Goal: Information Seeking & Learning: Learn about a topic

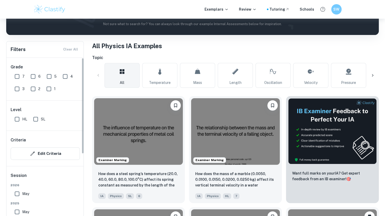
scroll to position [85, 0]
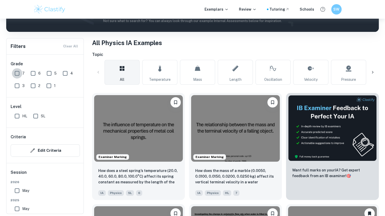
click at [18, 74] on input "7" at bounding box center [17, 73] width 10 height 10
checkbox input "true"
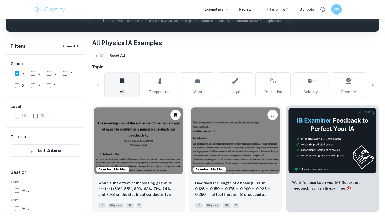
click at [33, 72] on input "6" at bounding box center [33, 73] width 10 height 10
checkbox input "true"
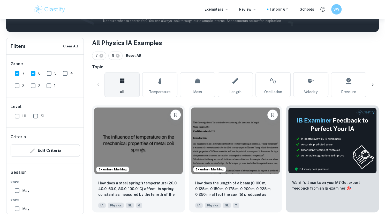
click at [17, 116] on input "HL" at bounding box center [17, 116] width 10 height 10
checkbox input "true"
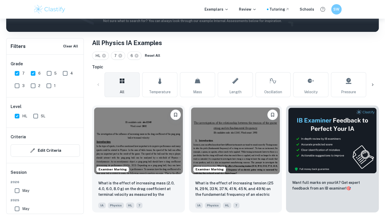
click at [35, 117] on input "SL" at bounding box center [36, 116] width 10 height 10
checkbox input "true"
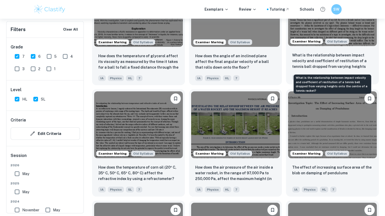
scroll to position [767, 0]
click at [318, 62] on p "What is the relationship between impact velocity and coefficient of restitution…" at bounding box center [332, 61] width 80 height 18
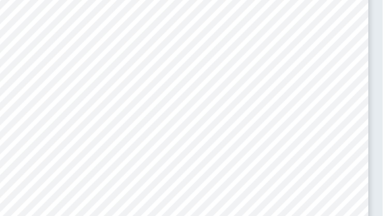
scroll to position [1411, 0]
drag, startPoint x: 200, startPoint y: 97, endPoint x: 244, endPoint y: 98, distance: 43.8
click at [244, 98] on div "4 Methodology 4.1 Materials - A tennis racket ( [PERSON_NAME] Clash 98) - Tenni…" at bounding box center [259, 145] width 233 height 330
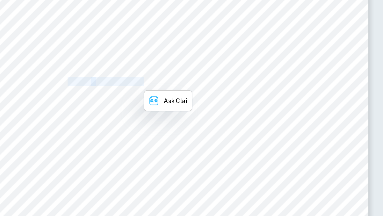
copy div "Vernier motion detector"
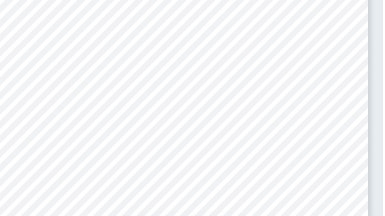
scroll to position [3376, 0]
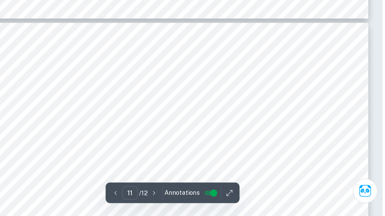
type input "12"
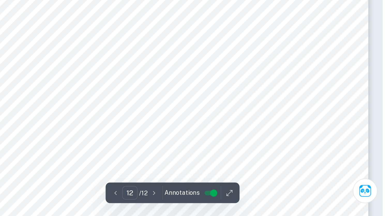
scroll to position [3672, 0]
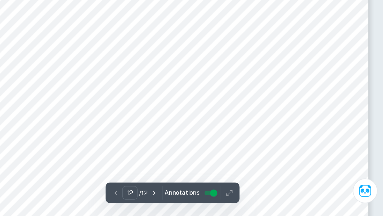
click at [259, 159] on span "[URL][DOMAIN_NAME]" at bounding box center [246, 159] width 46 height 5
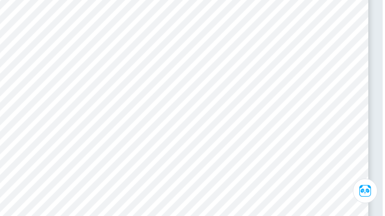
click at [259, 159] on span "[URL][DOMAIN_NAME]" at bounding box center [246, 159] width 46 height 5
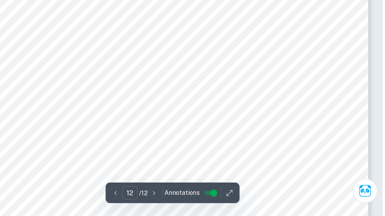
scroll to position [3836, 0]
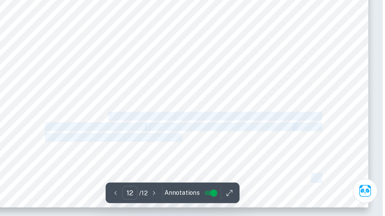
drag, startPoint x: 224, startPoint y: 155, endPoint x: 317, endPoint y: 169, distance: 94.1
click at [317, 169] on div "Another systematic error could be caused by the old age of the tennis ball and …" at bounding box center [259, 46] width 233 height 330
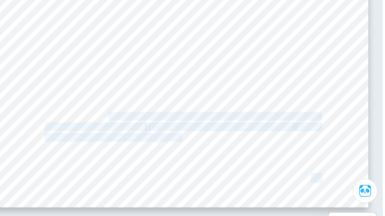
copy body "<Impact Velocity and Coefficient of Restitution for a Tennis Ball Impacting a T…"
